Goal: Complete application form

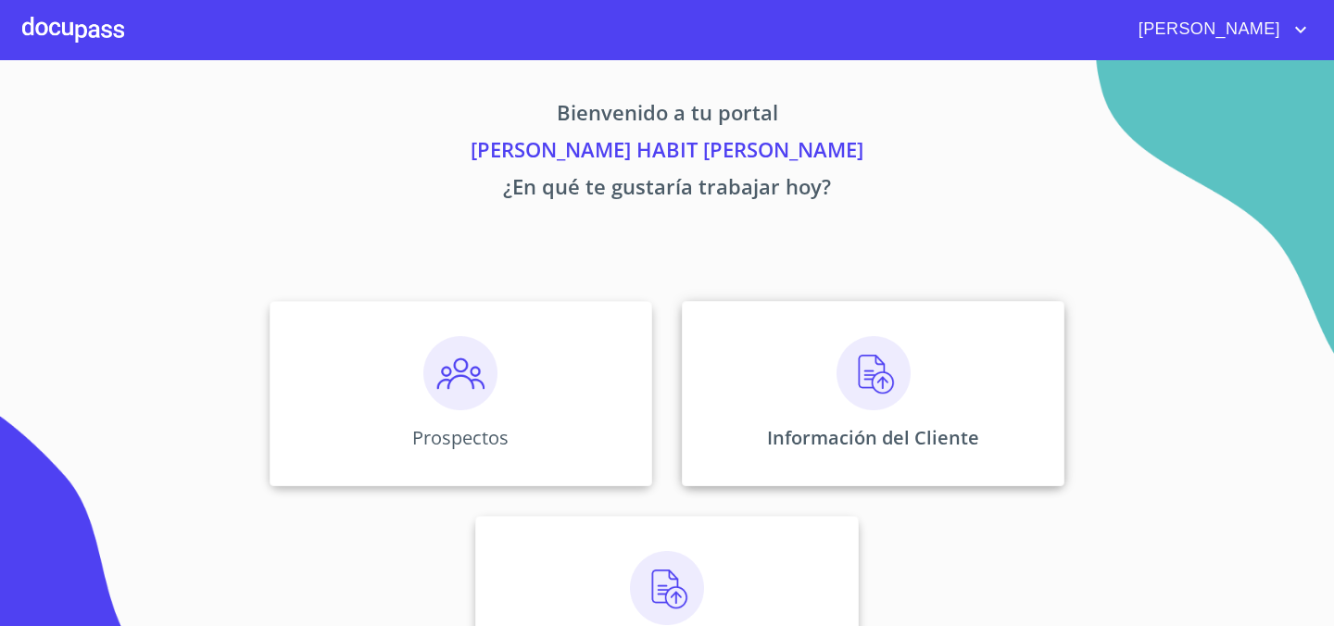
click at [804, 444] on p "Información del Cliente" at bounding box center [873, 437] width 212 height 25
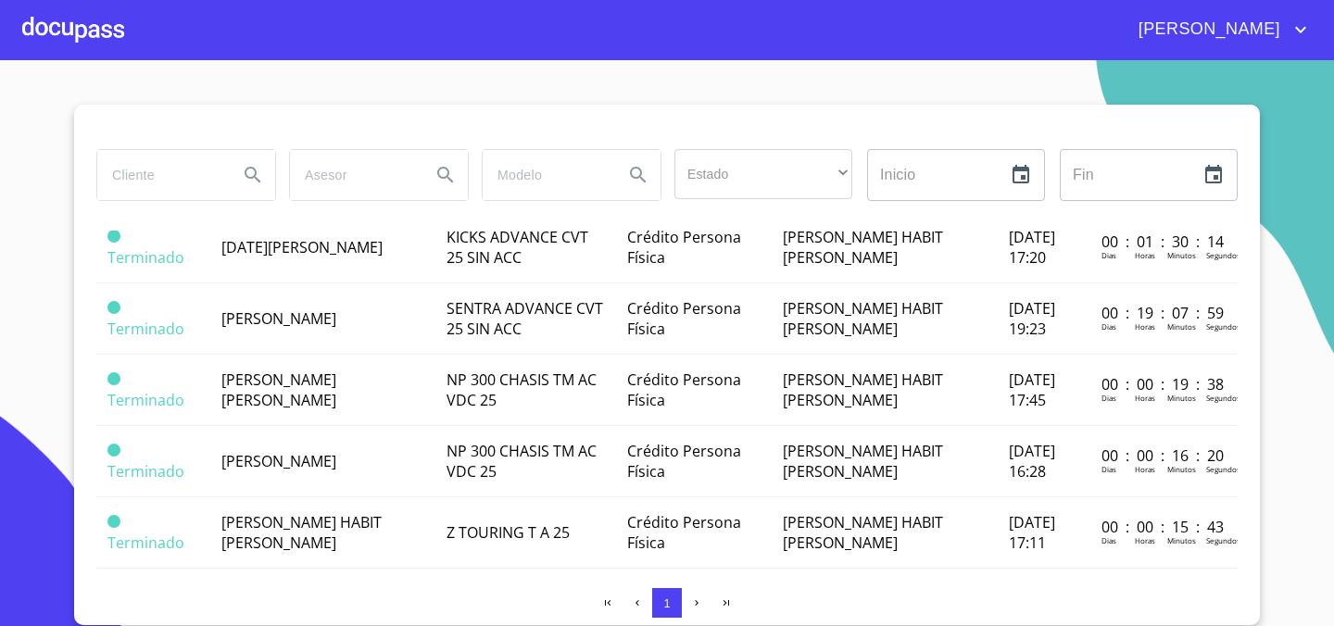
scroll to position [295, 0]
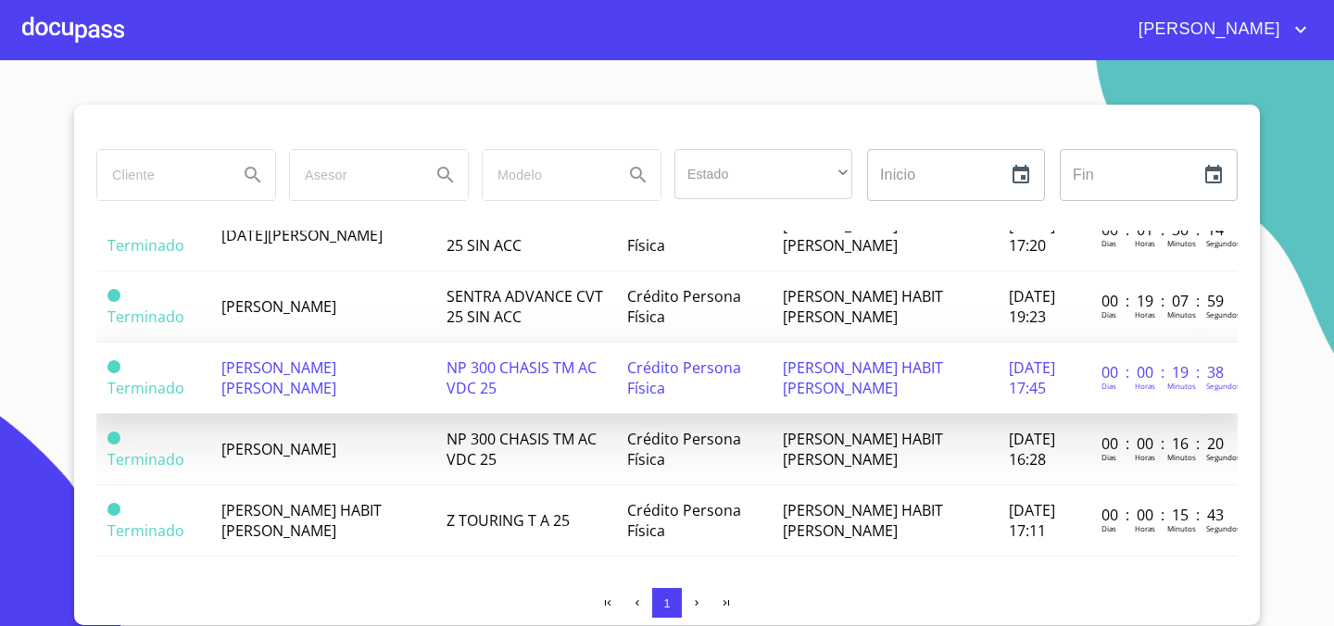
click at [435, 385] on td "NP 300 CHASIS TM AC VDC 25" at bounding box center [525, 378] width 181 height 71
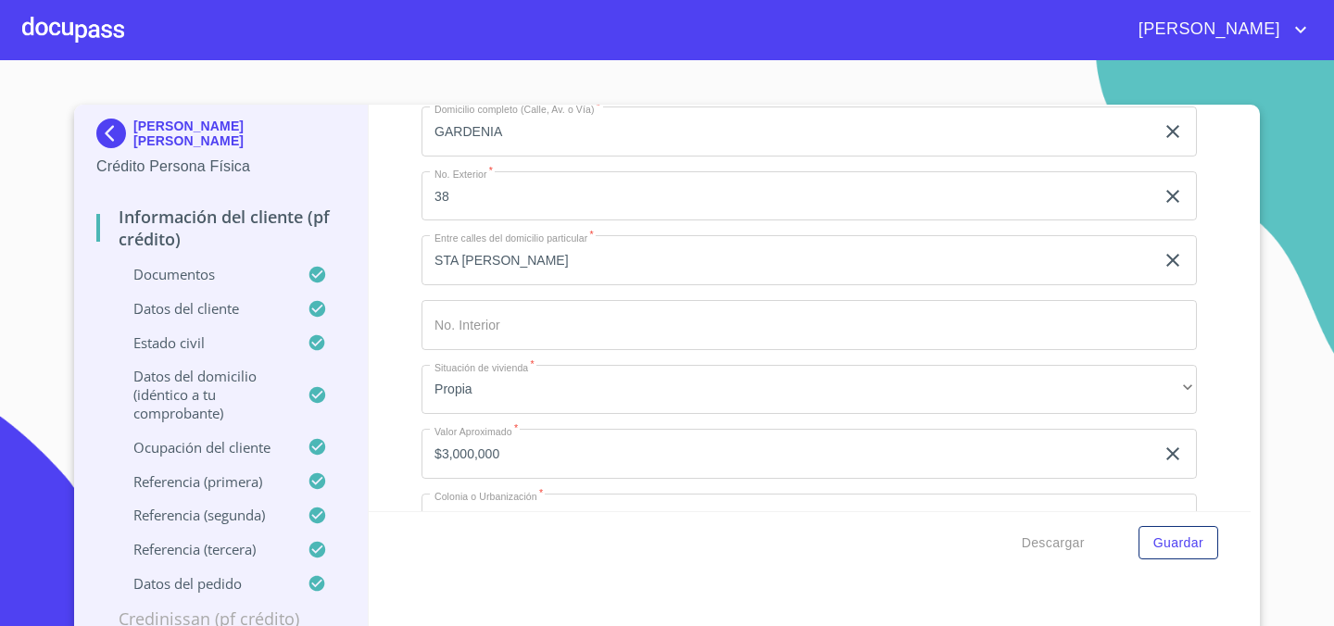
scroll to position [6510, 0]
drag, startPoint x: 555, startPoint y: 385, endPoint x: 409, endPoint y: 380, distance: 145.6
click at [409, 380] on div "Información del cliente (PF crédito) Documentos Documento de identificación.   …" at bounding box center [810, 308] width 883 height 407
